Goal: Task Accomplishment & Management: Manage account settings

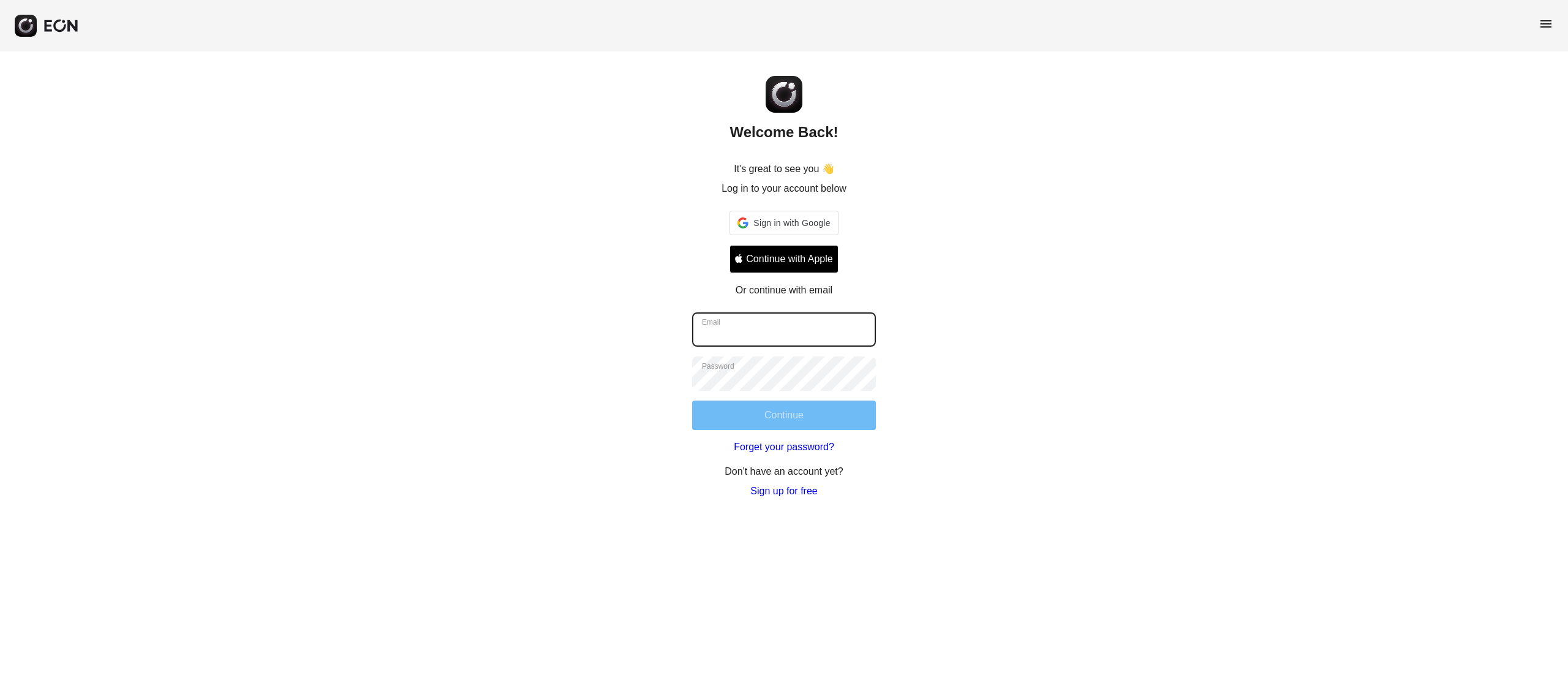
type input "**********"
click at [780, 419] on button "Continue" at bounding box center [783, 415] width 184 height 29
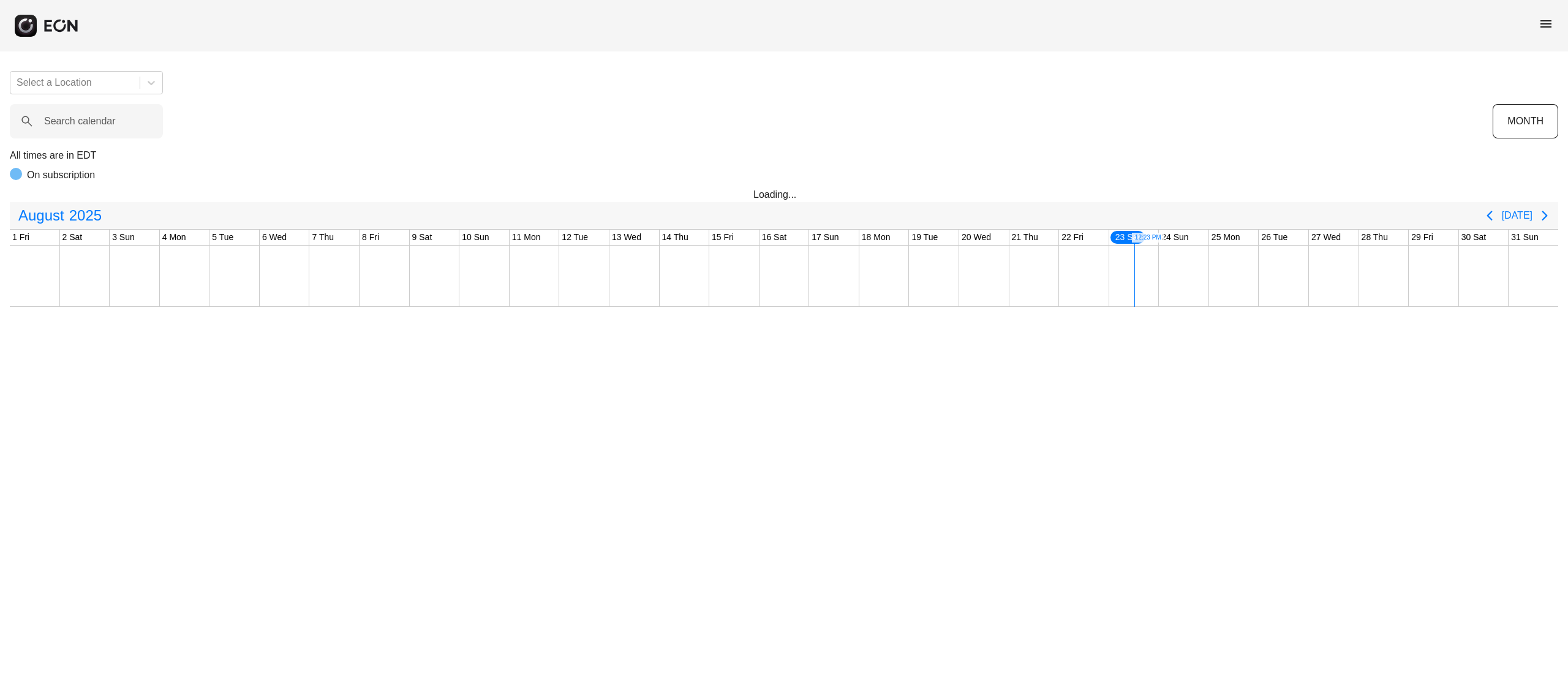
drag, startPoint x: 944, startPoint y: 467, endPoint x: 927, endPoint y: 450, distance: 24.0
click at [944, 307] on html "menu Select a Location Search calendar MONTH All times are in EDT On subscripti…" at bounding box center [784, 153] width 1568 height 307
